Goal: Check status: Check status

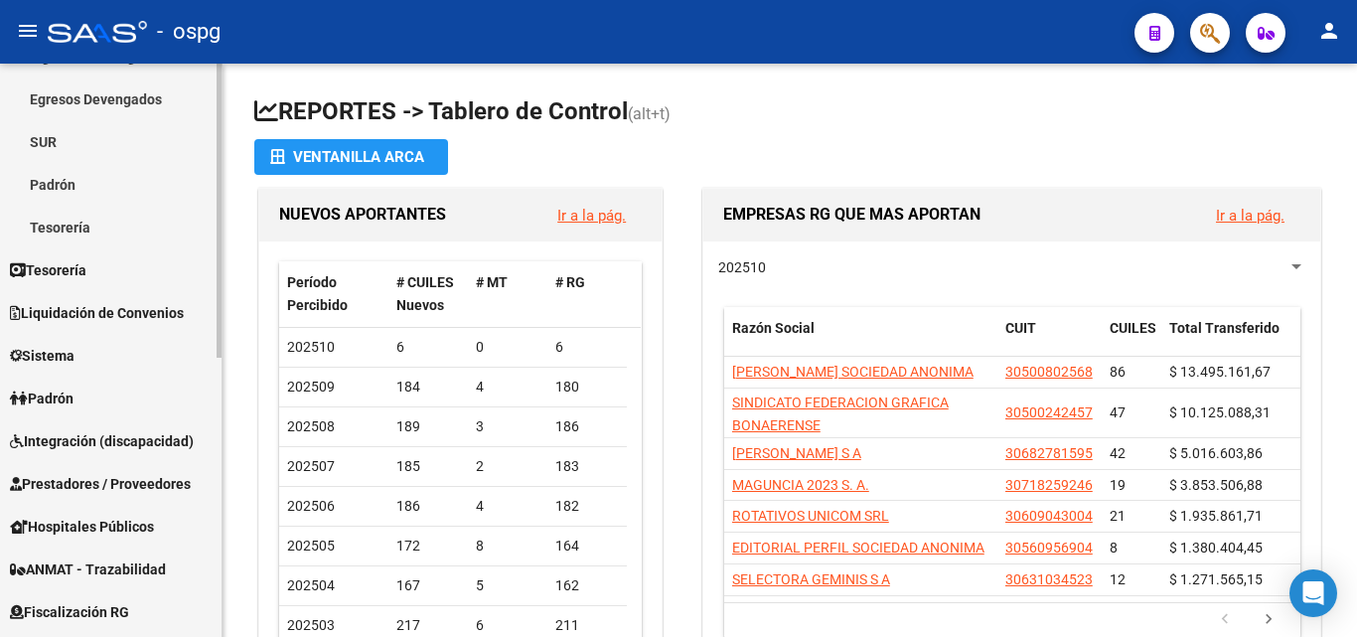
scroll to position [298, 0]
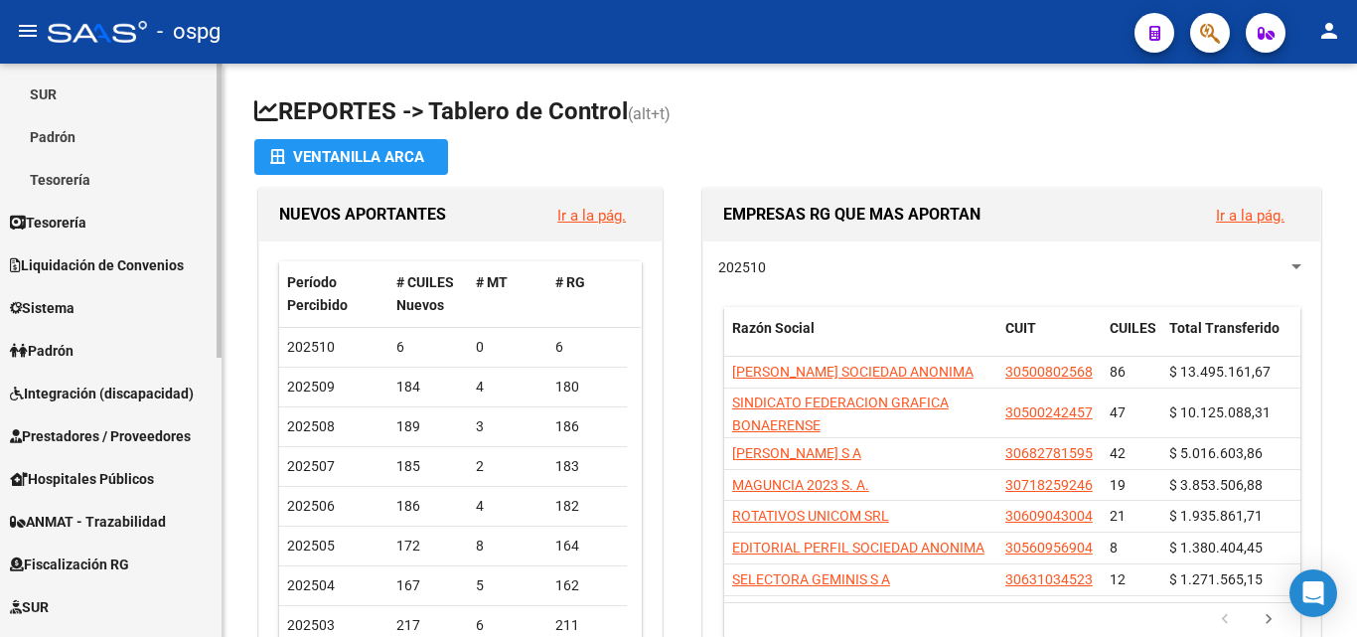
click at [133, 436] on span "Prestadores / Proveedores" at bounding box center [100, 436] width 181 height 22
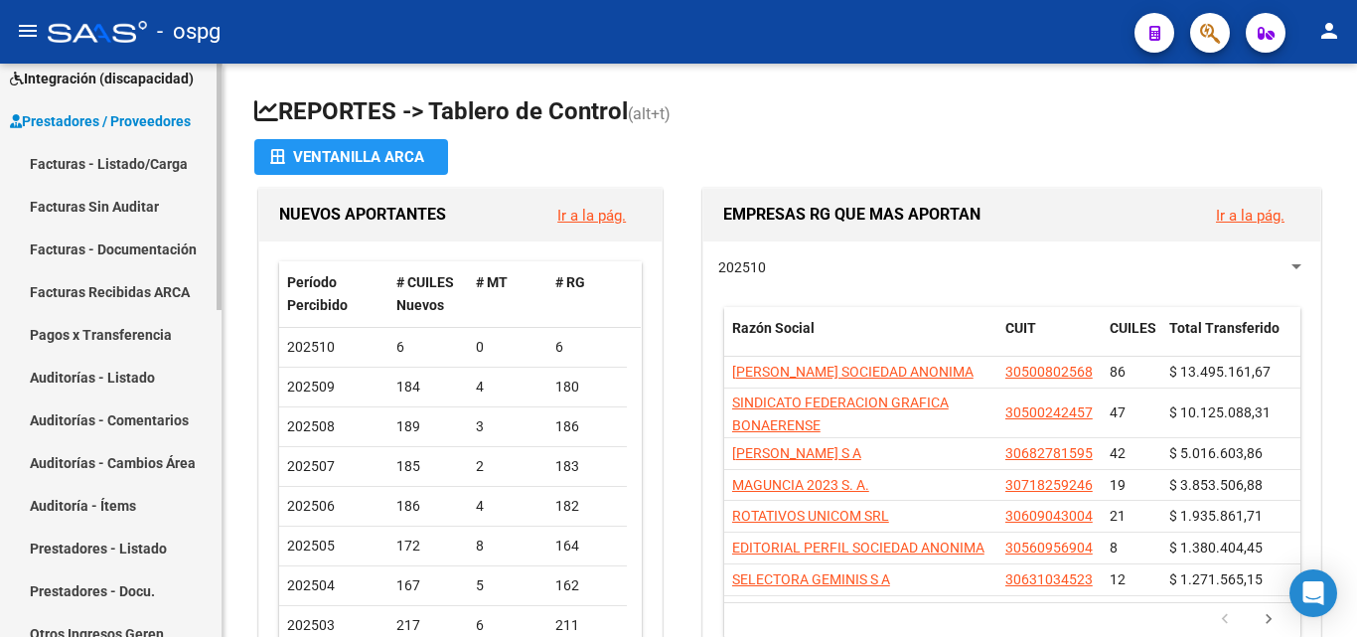
scroll to position [199, 0]
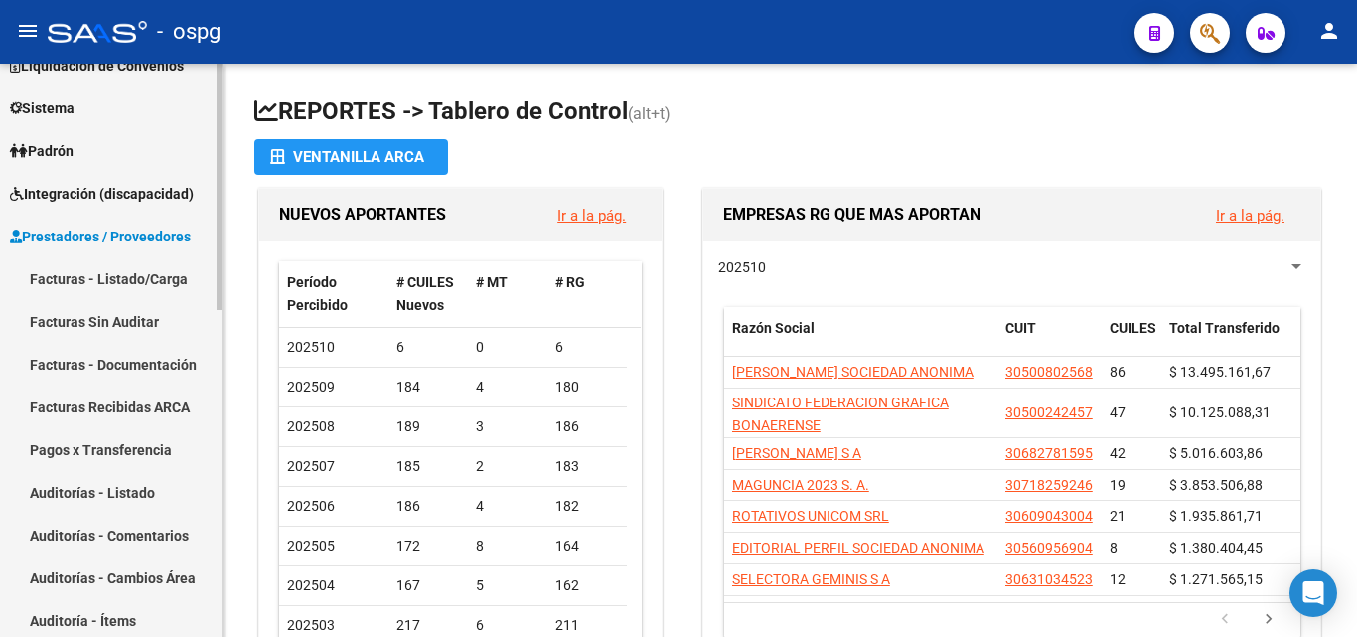
click at [129, 201] on span "Integración (discapacidad)" at bounding box center [102, 194] width 184 height 22
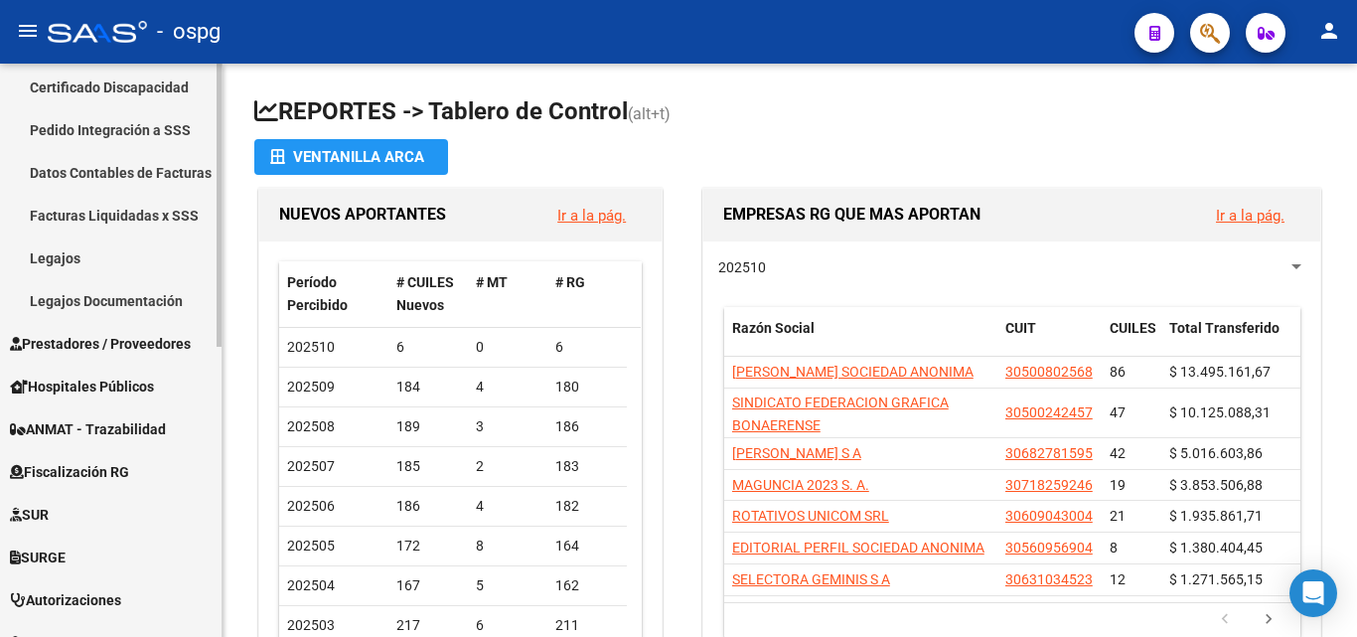
scroll to position [497, 0]
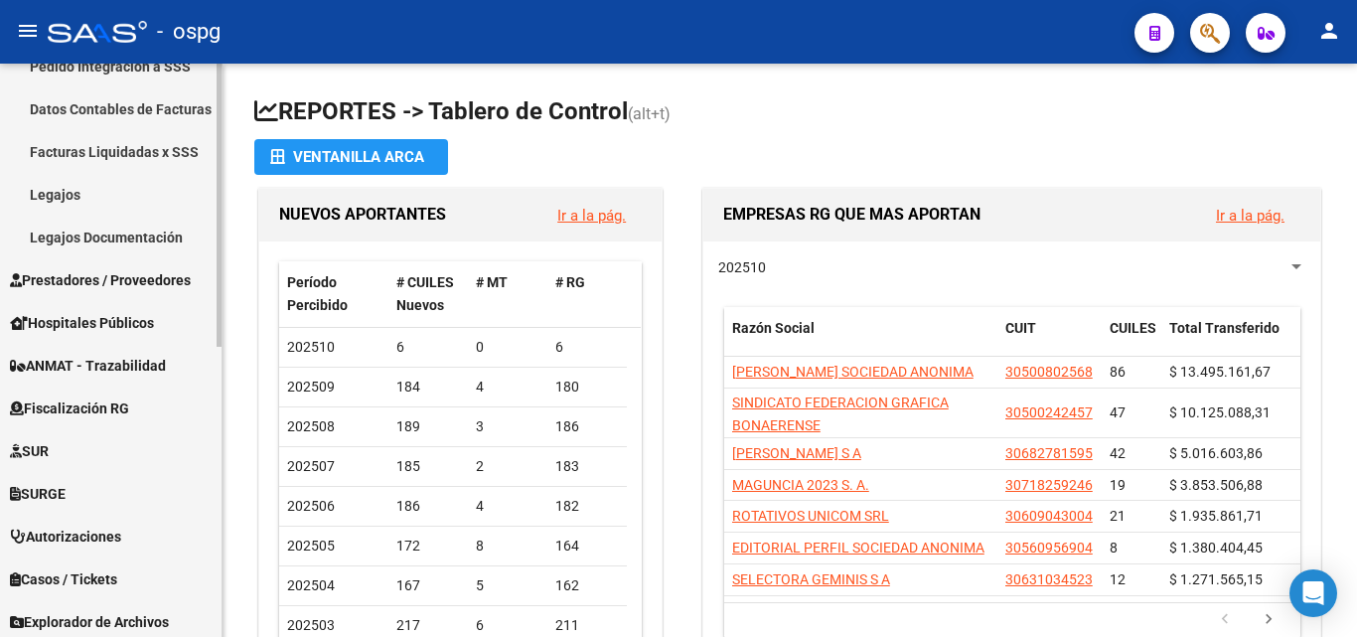
drag, startPoint x: 123, startPoint y: 265, endPoint x: 128, endPoint y: 315, distance: 49.9
click at [124, 266] on link "Prestadores / Proveedores" at bounding box center [111, 279] width 222 height 43
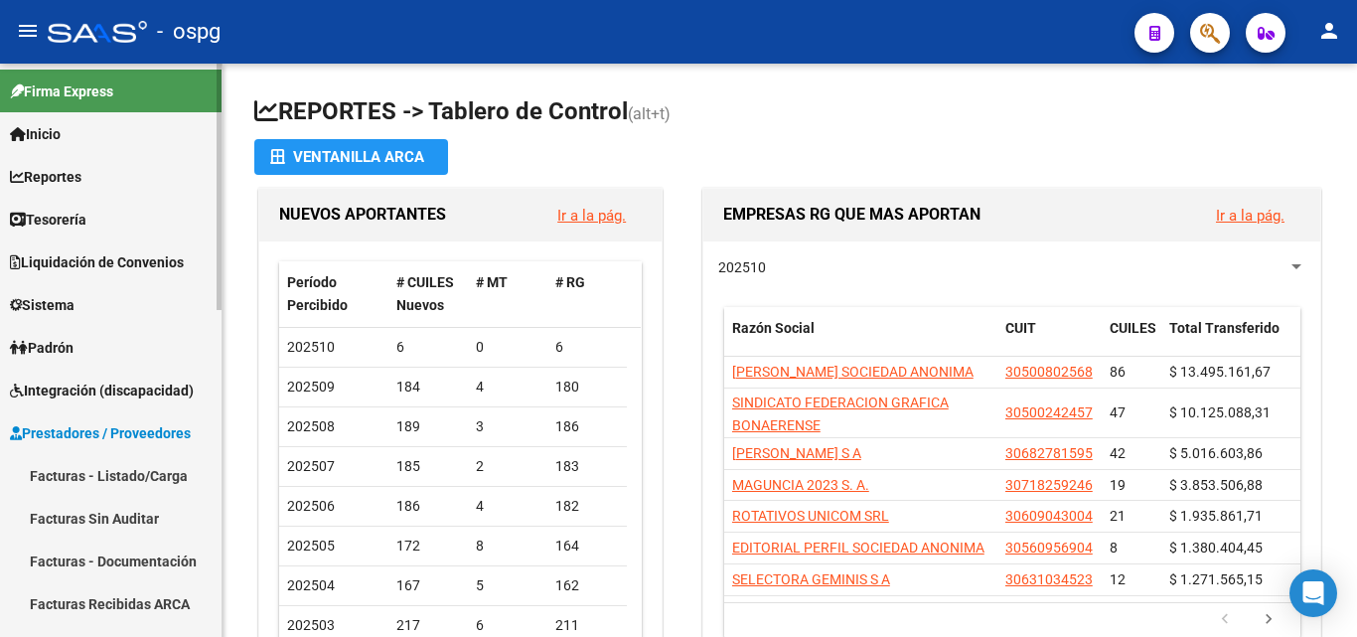
scroll to position [0, 0]
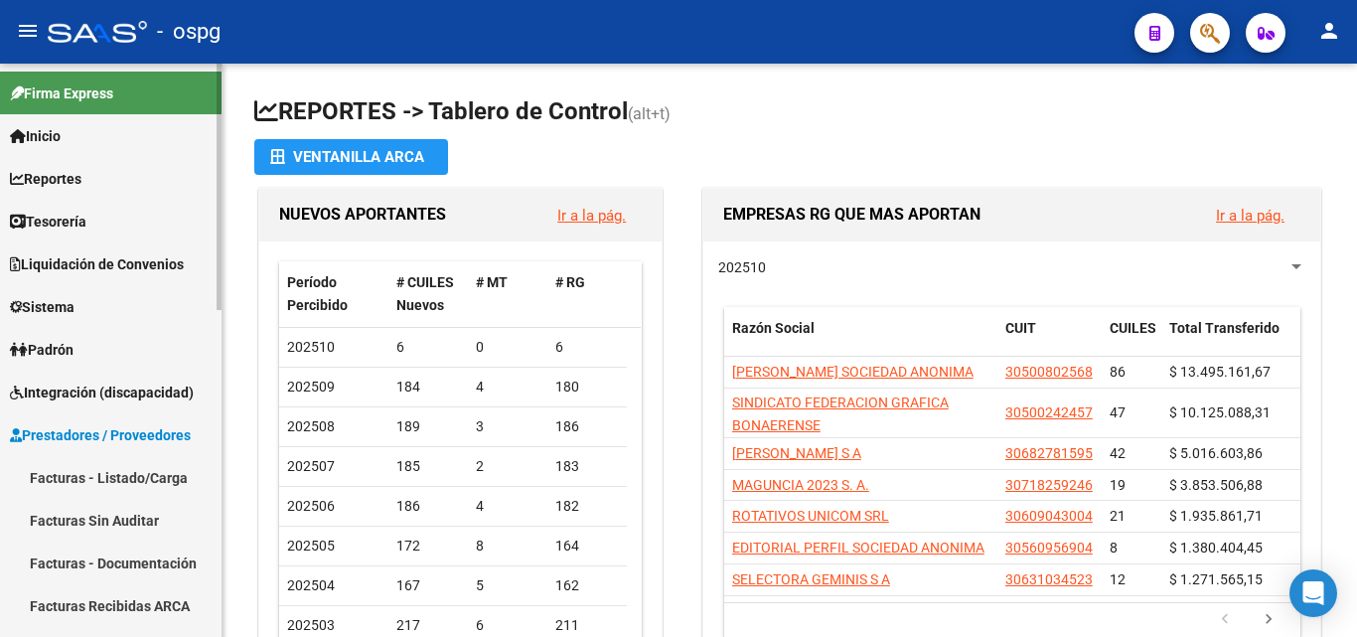
click at [106, 382] on span "Integración (discapacidad)" at bounding box center [102, 392] width 184 height 22
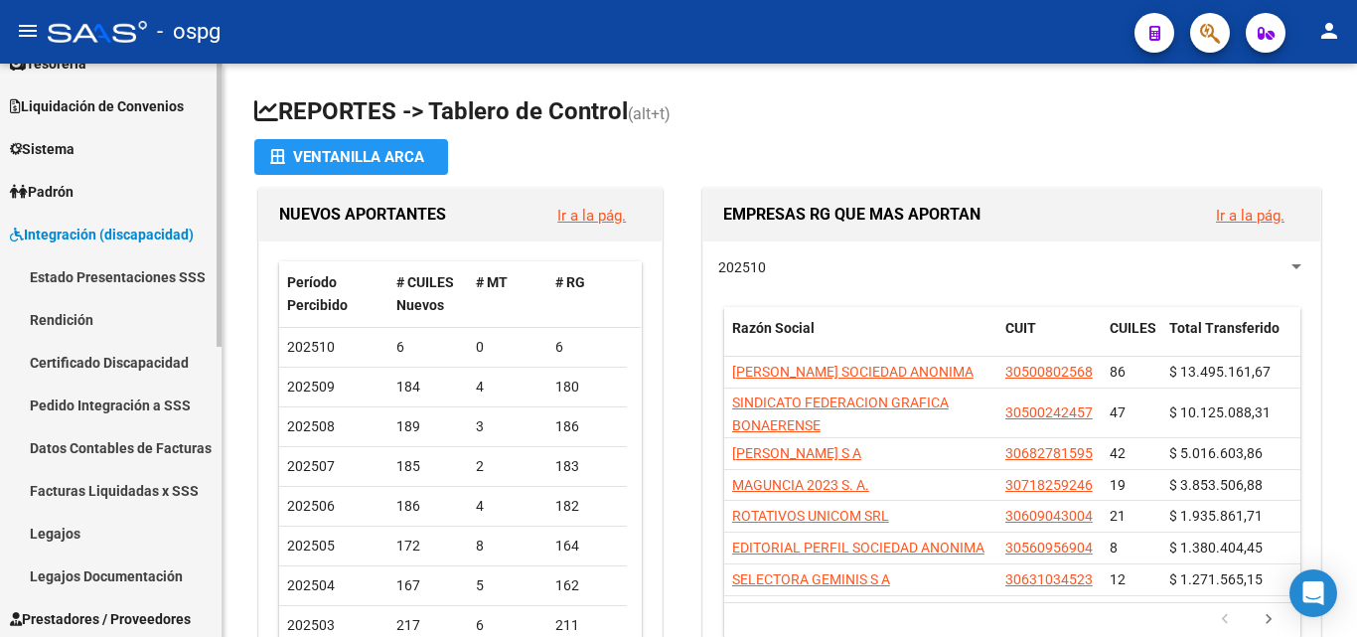
scroll to position [199, 0]
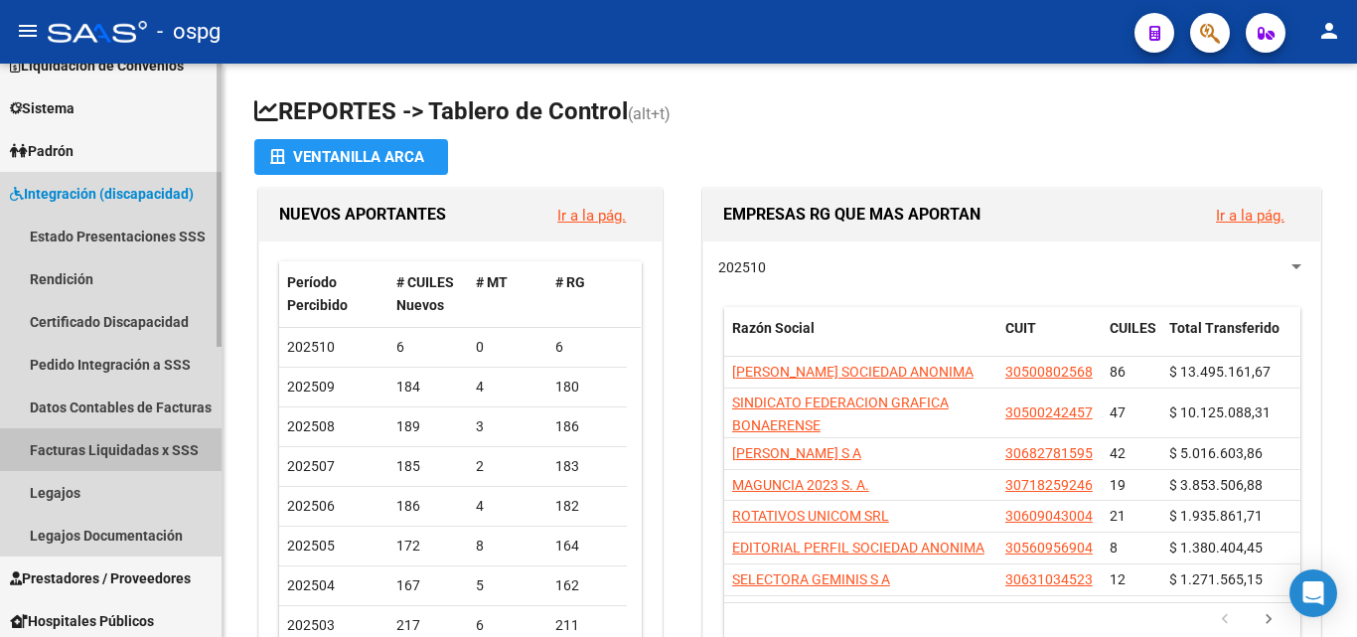
click at [124, 436] on link "Facturas Liquidadas x SSS" at bounding box center [111, 449] width 222 height 43
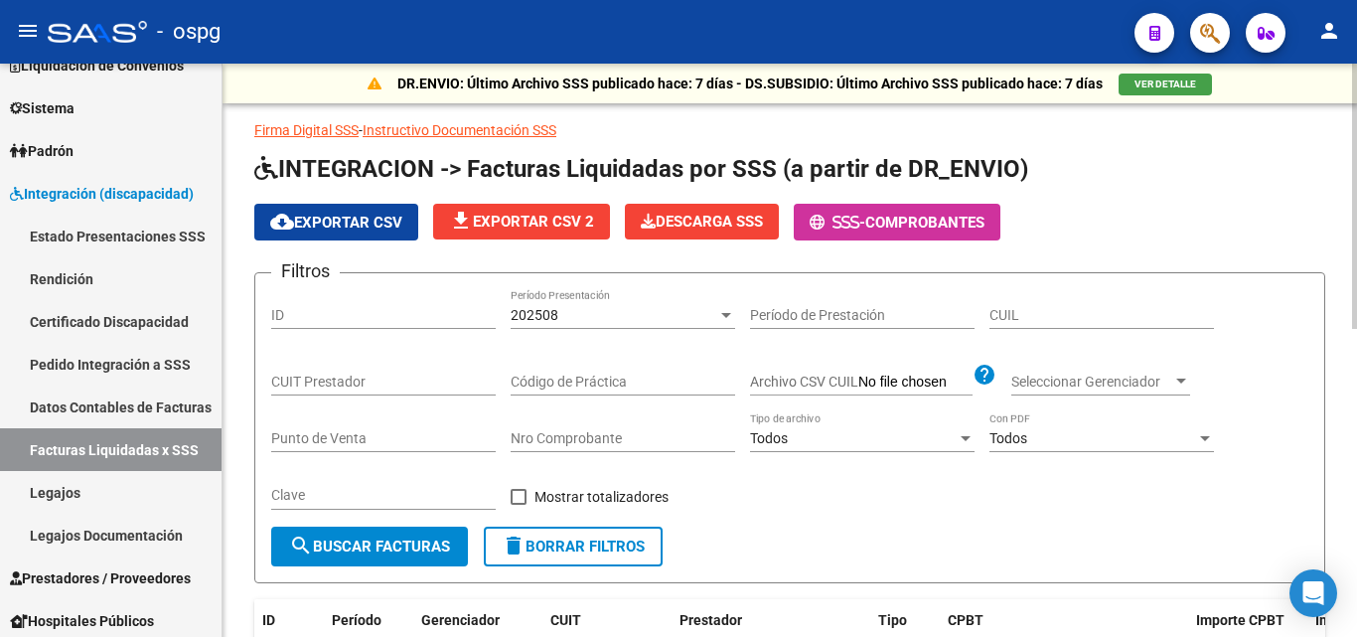
drag, startPoint x: 1070, startPoint y: 305, endPoint x: 1070, endPoint y: 319, distance: 13.9
click at [1070, 310] on input "CUIL" at bounding box center [1101, 315] width 225 height 17
click at [369, 382] on input "CUIT Prestador" at bounding box center [383, 382] width 225 height 17
paste input "33-70803629-9"
type input "33-70803629-9"
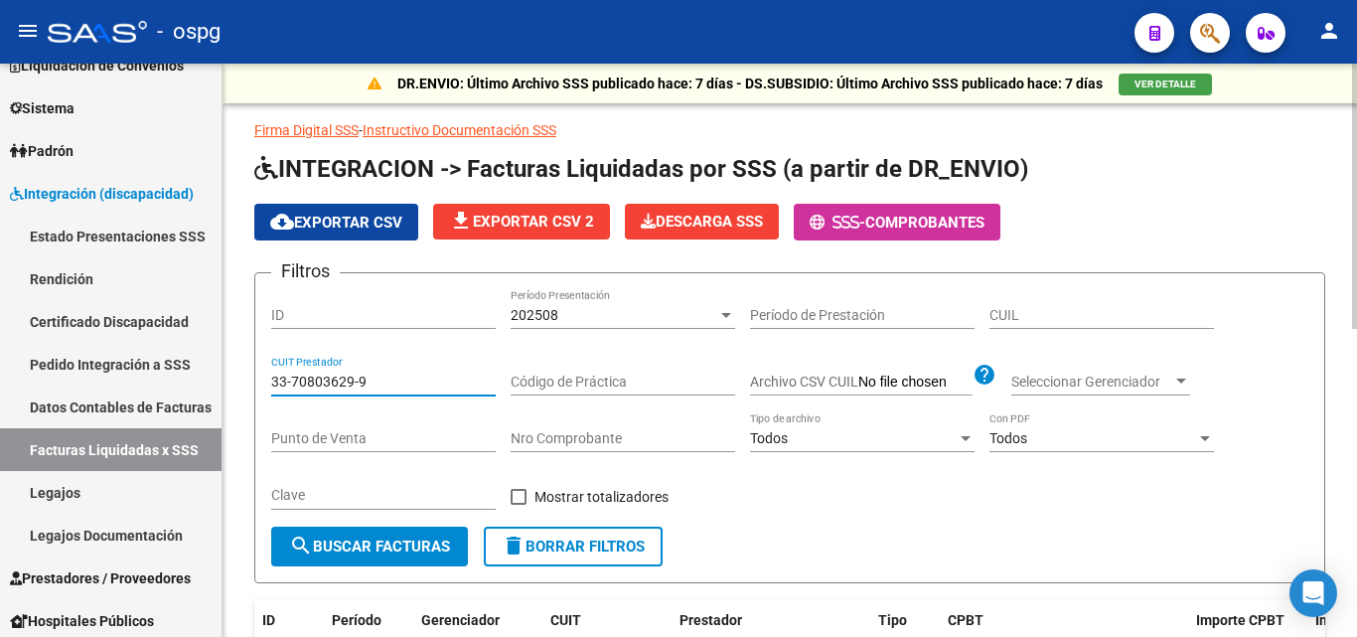
click at [418, 545] on span "search Buscar Facturas" at bounding box center [369, 546] width 161 height 18
click at [630, 322] on div "202508" at bounding box center [614, 315] width 207 height 17
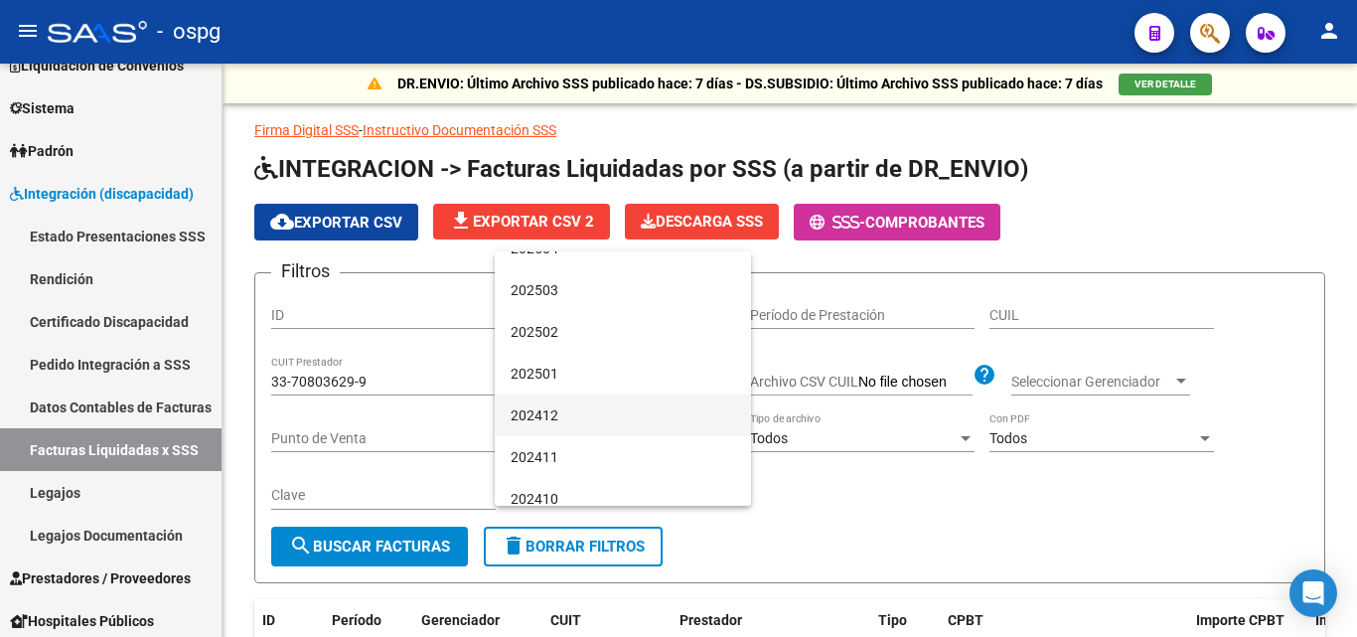
scroll to position [199, 0]
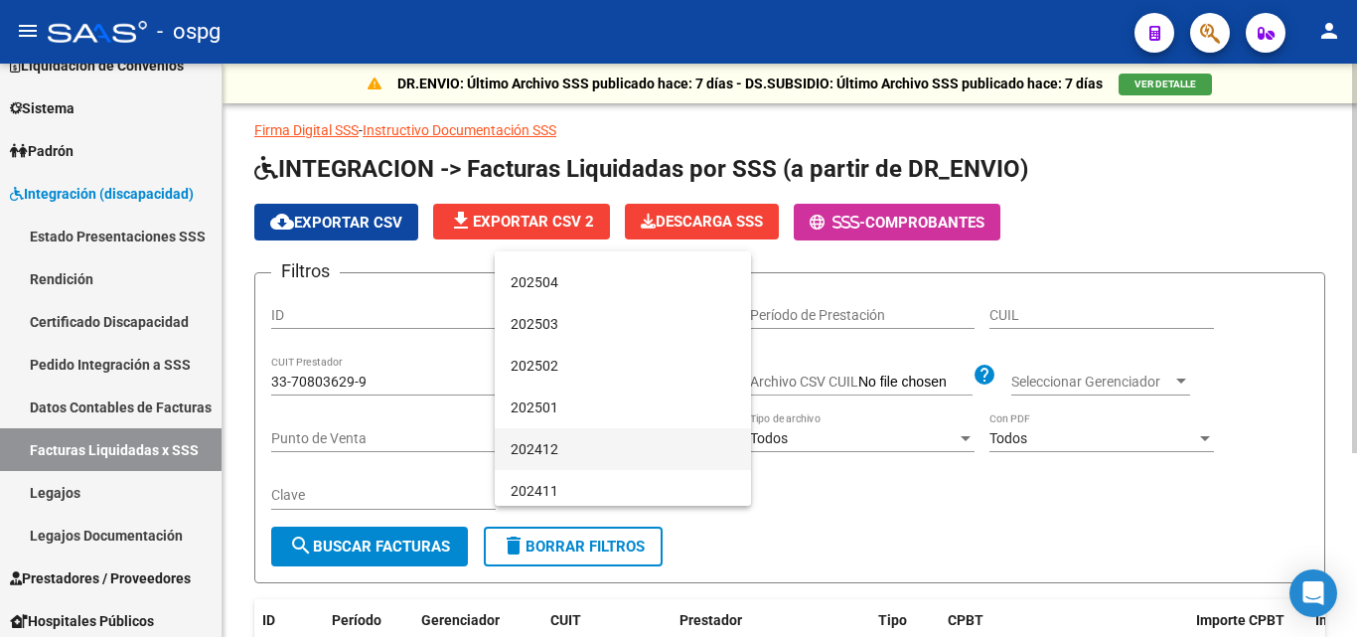
drag, startPoint x: 574, startPoint y: 442, endPoint x: 621, endPoint y: 465, distance: 52.0
click at [577, 445] on span "202412" at bounding box center [623, 449] width 225 height 42
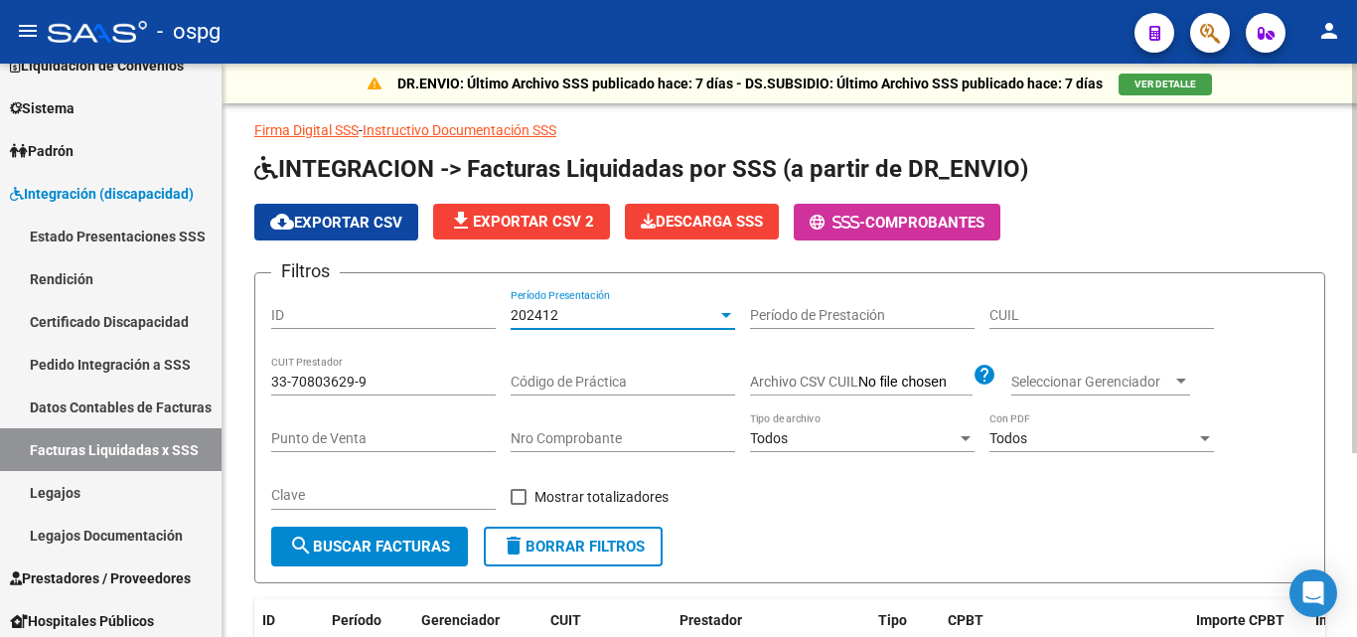
click at [404, 523] on div "Clave" at bounding box center [383, 498] width 225 height 57
click at [407, 544] on span "search Buscar Facturas" at bounding box center [369, 546] width 161 height 18
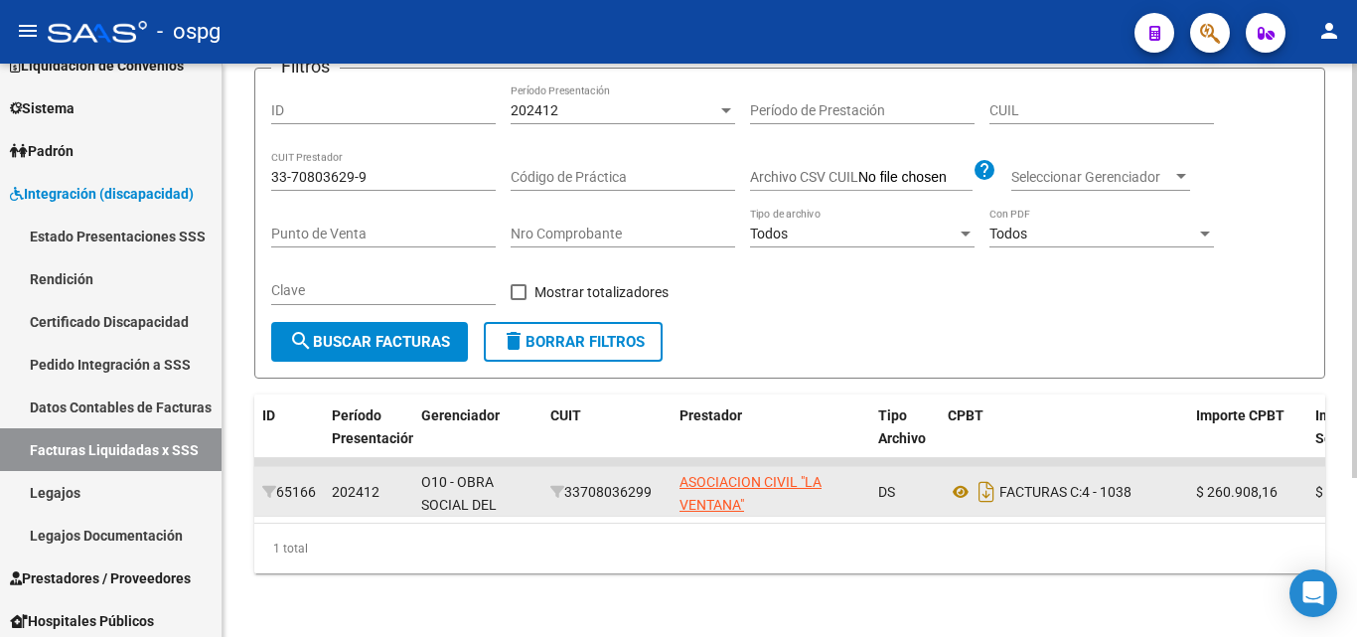
scroll to position [221, 0]
